Goal: Information Seeking & Learning: Learn about a topic

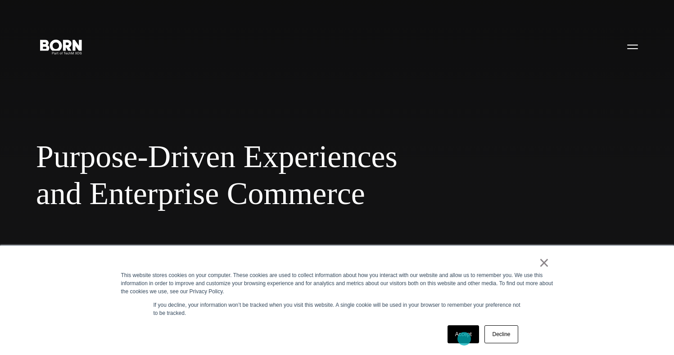
click at [464, 339] on link "Accept" at bounding box center [464, 334] width 32 height 18
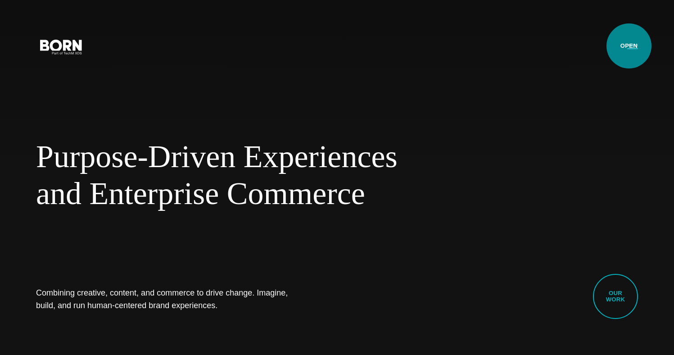
click at [629, 46] on button "Primary Menu" at bounding box center [633, 46] width 22 height 19
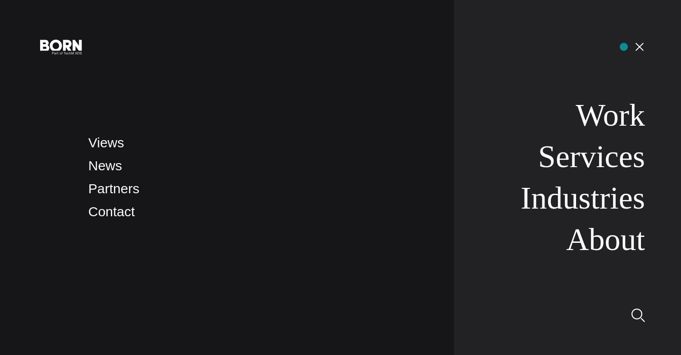
click at [624, 47] on nav "Work Services Industries About" at bounding box center [549, 177] width 191 height 355
click at [637, 46] on button "Primary Menu" at bounding box center [640, 46] width 22 height 19
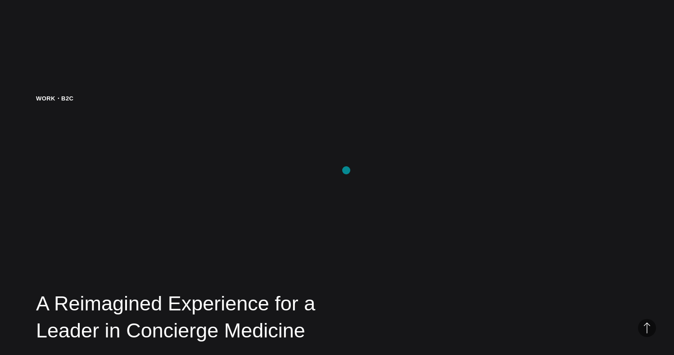
scroll to position [1715, 0]
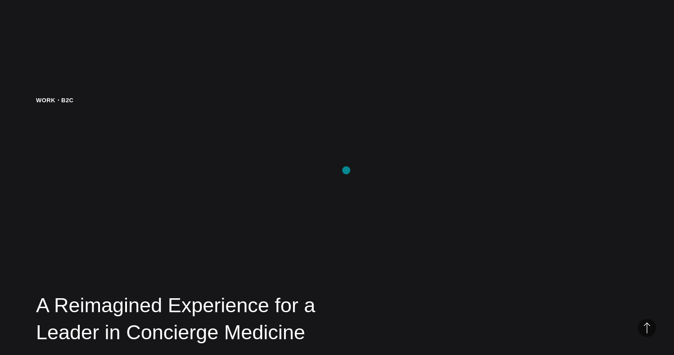
click at [346, 170] on span "Purpose-Driven Experiences" at bounding box center [293, 156] width 514 height 37
click at [99, 152] on span "Purpose-Driven Experiences" at bounding box center [293, 156] width 514 height 37
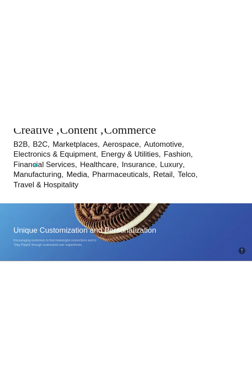
scroll to position [0, 0]
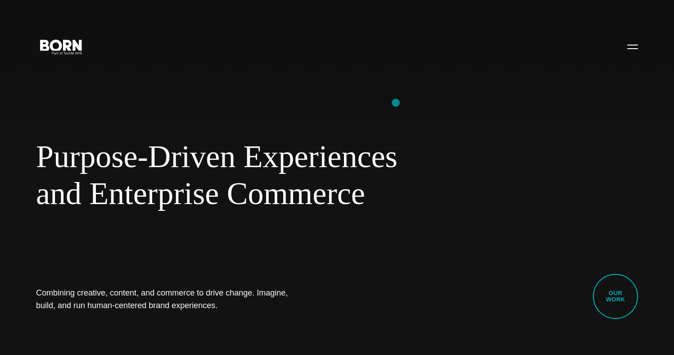
click at [396, 103] on div "Purpose-Driven Experiences and Enterprise Commerce Combining creative, content,…" at bounding box center [337, 177] width 674 height 355
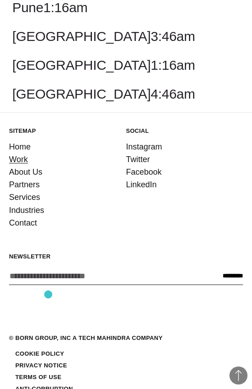
scroll to position [2367, 0]
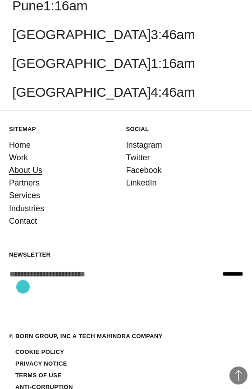
click at [23, 177] on link "About Us" at bounding box center [25, 170] width 33 height 13
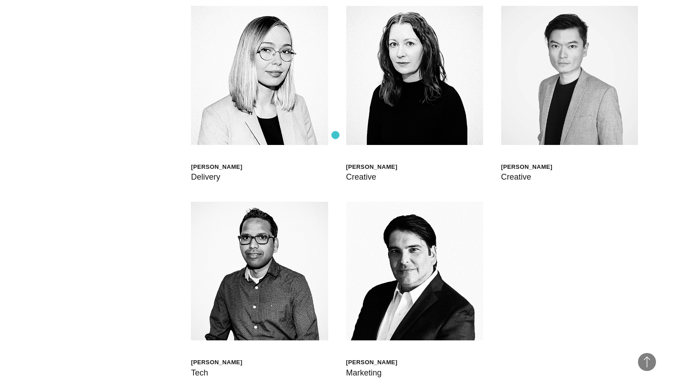
scroll to position [2711, 0]
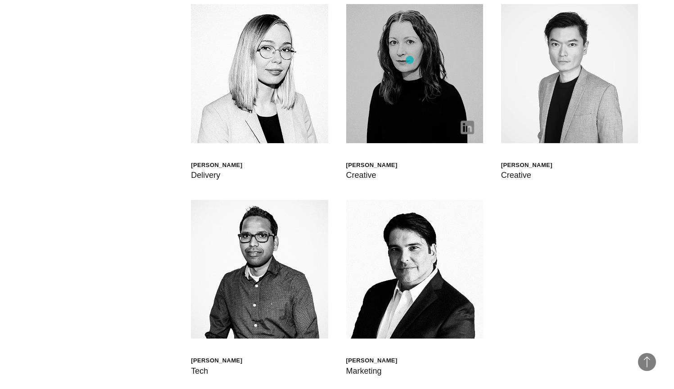
click at [251, 60] on img at bounding box center [414, 73] width 137 height 139
click at [251, 86] on img at bounding box center [414, 73] width 137 height 139
click at [251, 96] on img at bounding box center [414, 73] width 137 height 139
click at [251, 126] on img at bounding box center [468, 128] width 14 height 14
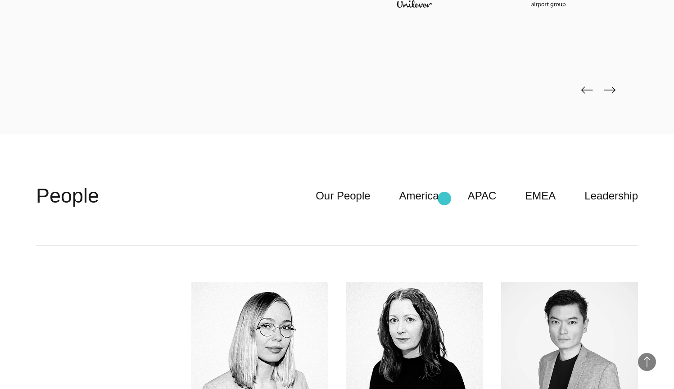
scroll to position [2374, 0]
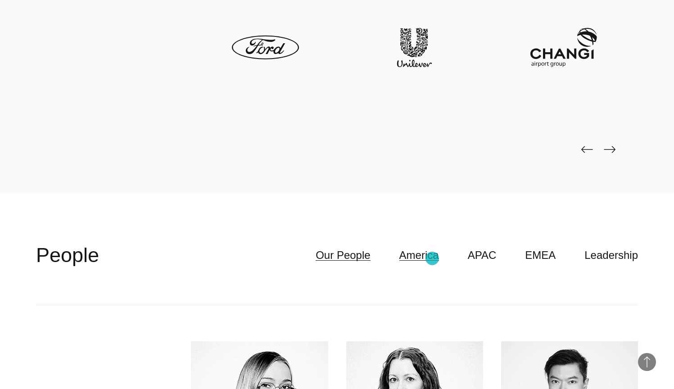
click at [251, 259] on link "America" at bounding box center [420, 255] width 40 height 17
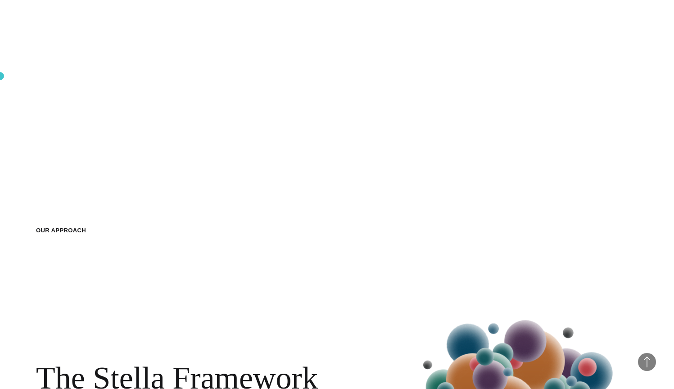
scroll to position [1055, 0]
